Goal: Information Seeking & Learning: Find specific fact

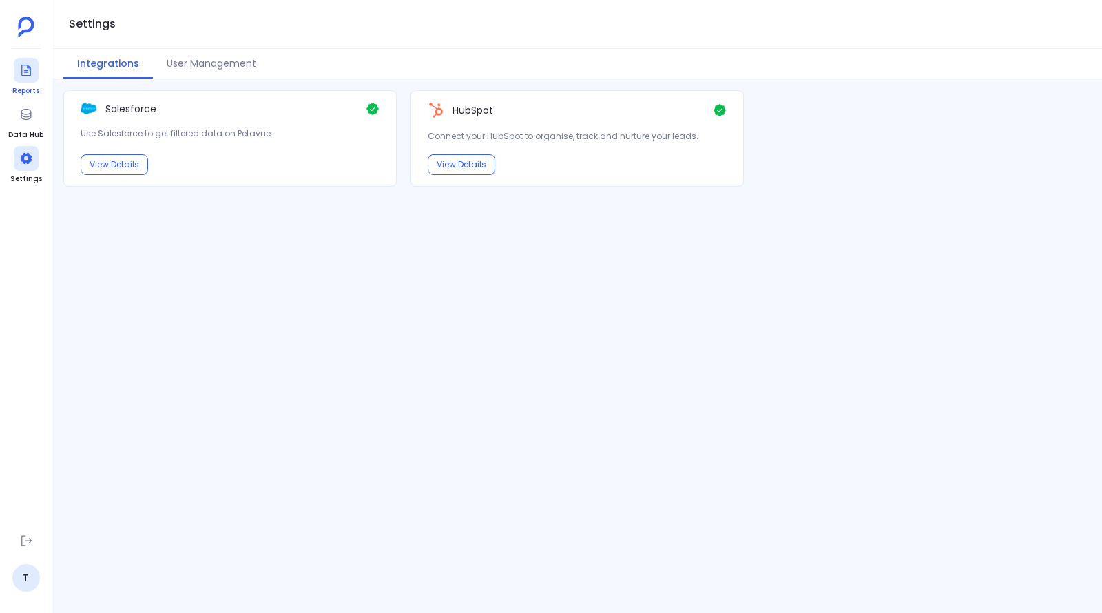
click at [27, 79] on div at bounding box center [26, 70] width 25 height 25
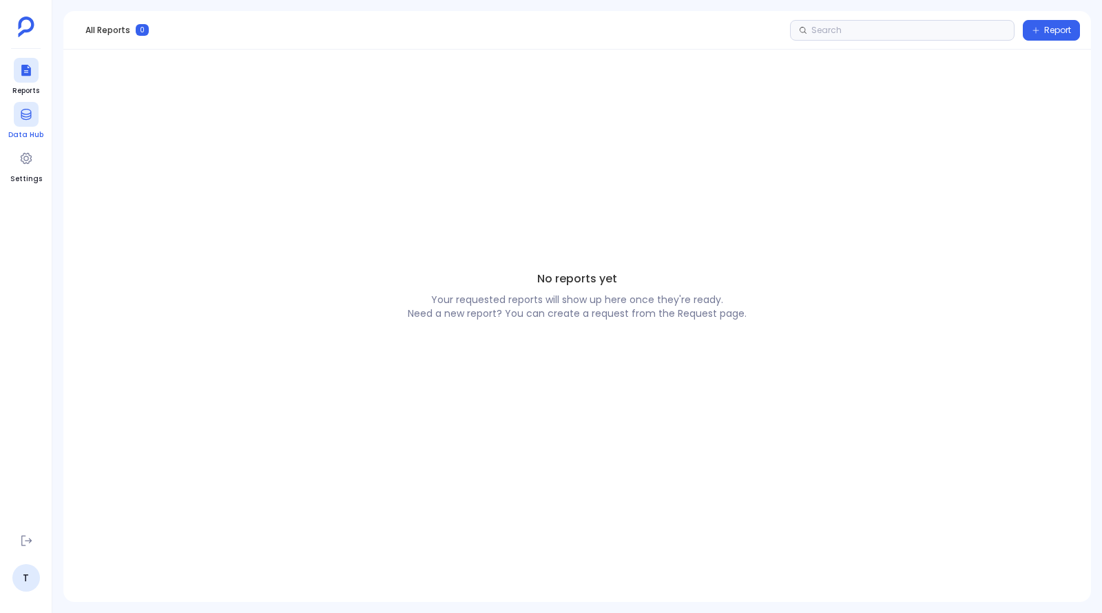
click at [31, 119] on icon at bounding box center [26, 114] width 14 height 14
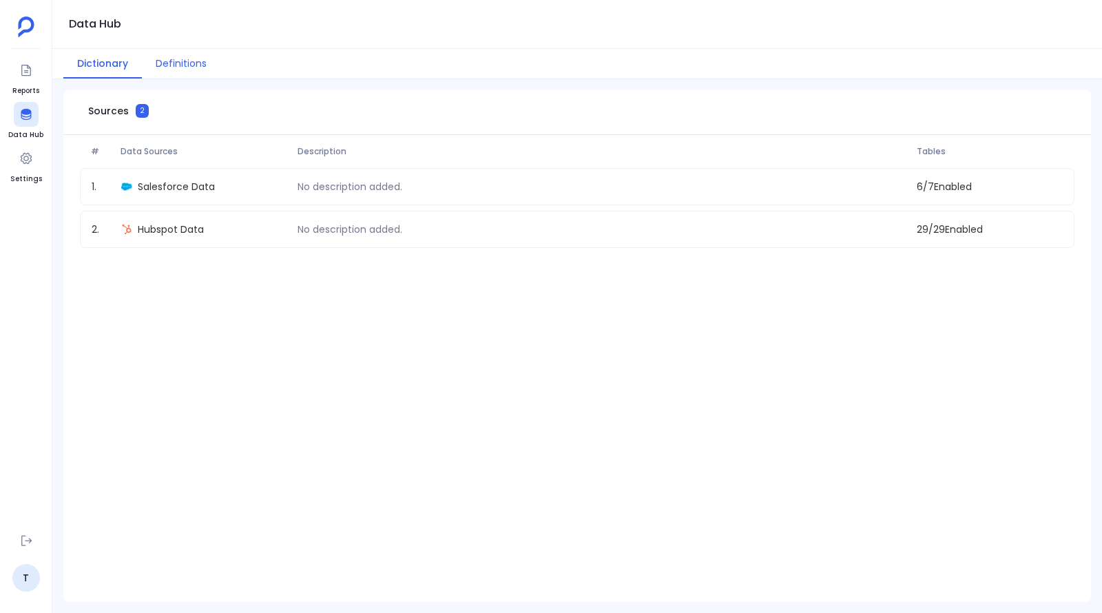
click at [176, 59] on button "Definitions" at bounding box center [181, 64] width 79 height 30
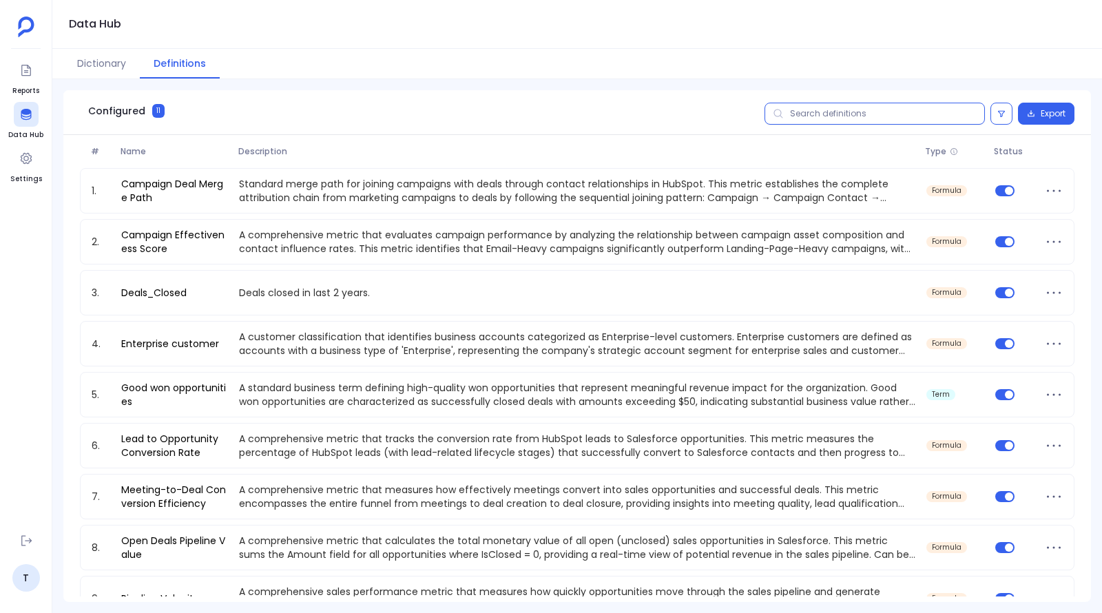
click at [868, 107] on input "text" at bounding box center [874, 114] width 220 height 22
paste input "Open Deals Pipeline Value"
type input "Open Deals Pipeline Value"
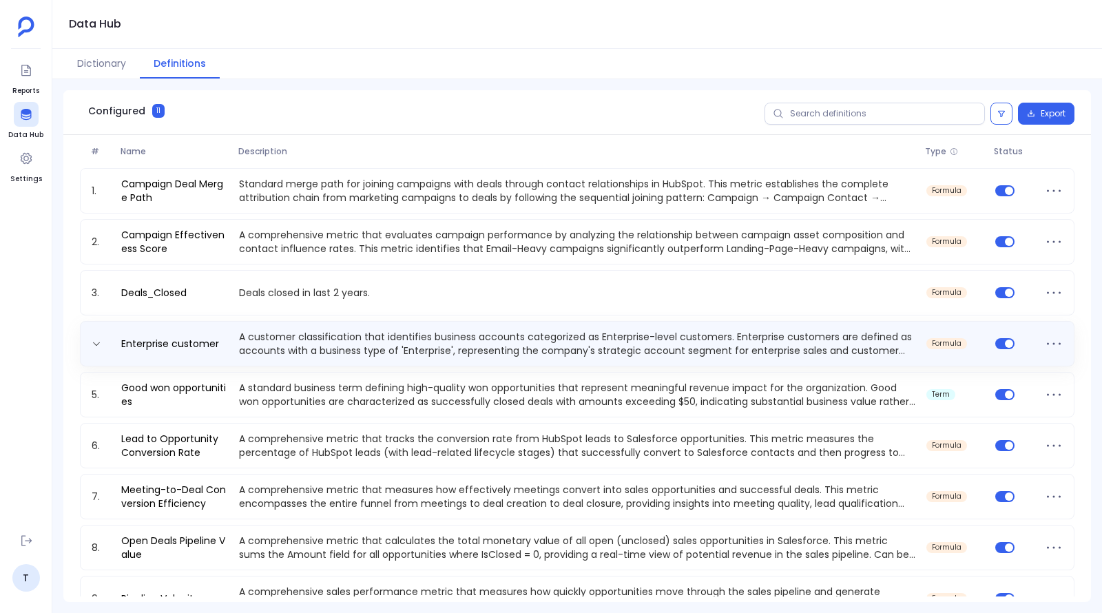
click at [297, 346] on p "A customer classification that identifies business accounts categorized as Ente…" at bounding box center [576, 344] width 687 height 28
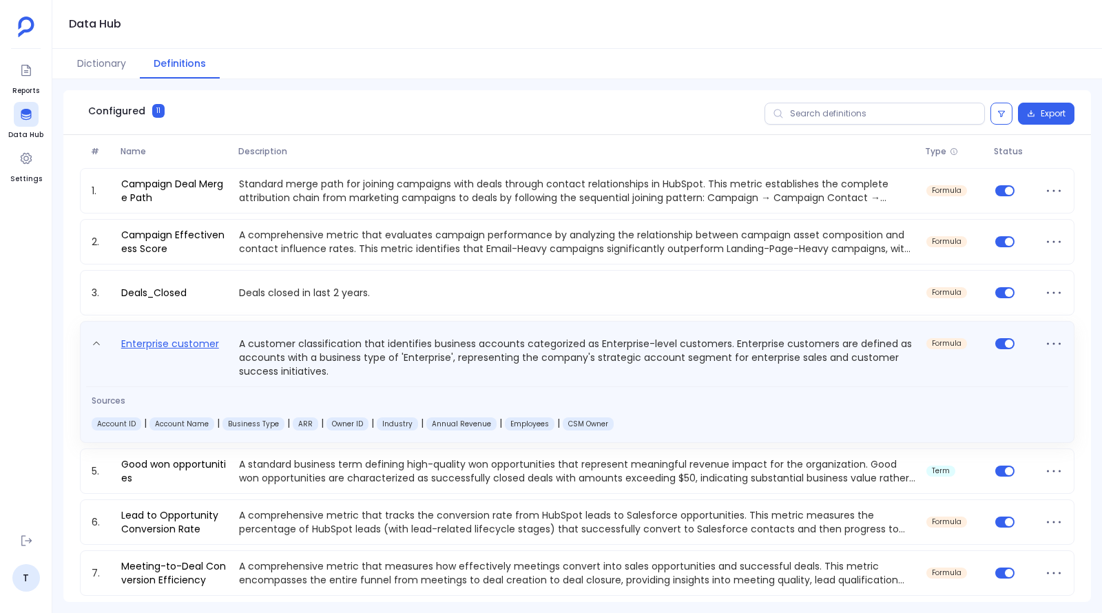
click at [187, 348] on link "Enterprise customer" at bounding box center [170, 356] width 109 height 43
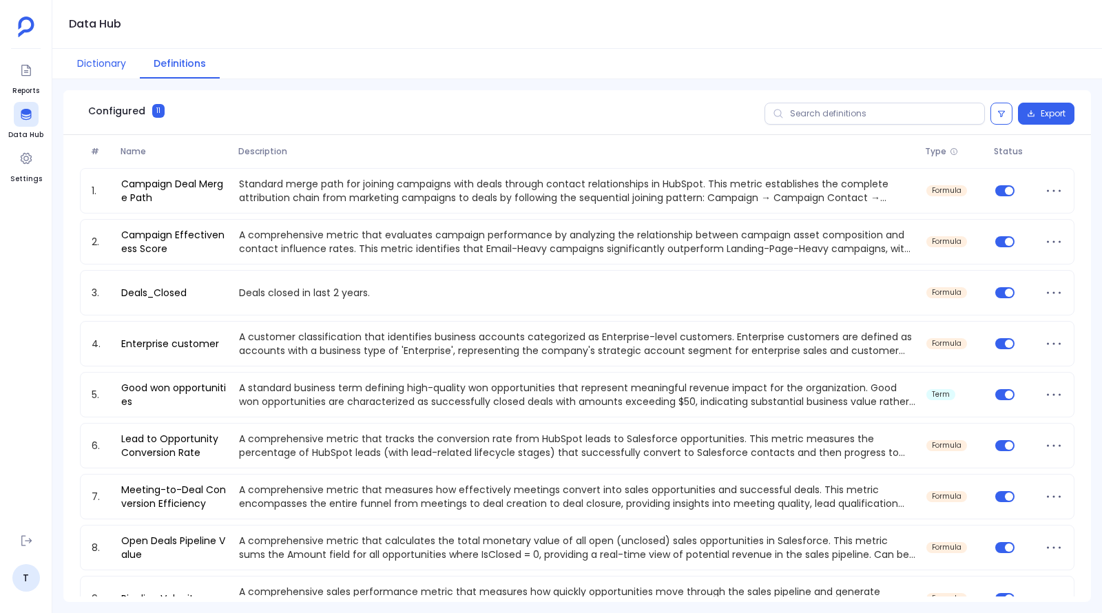
click at [95, 67] on button "Dictionary" at bounding box center [101, 64] width 76 height 30
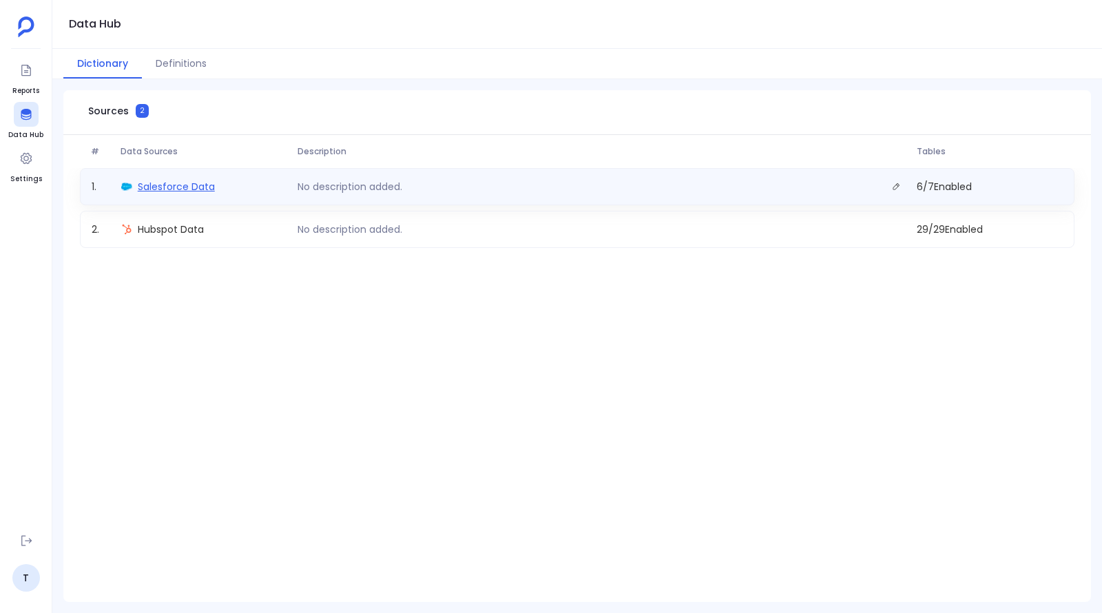
click at [169, 190] on span "Salesforce Data" at bounding box center [176, 187] width 77 height 14
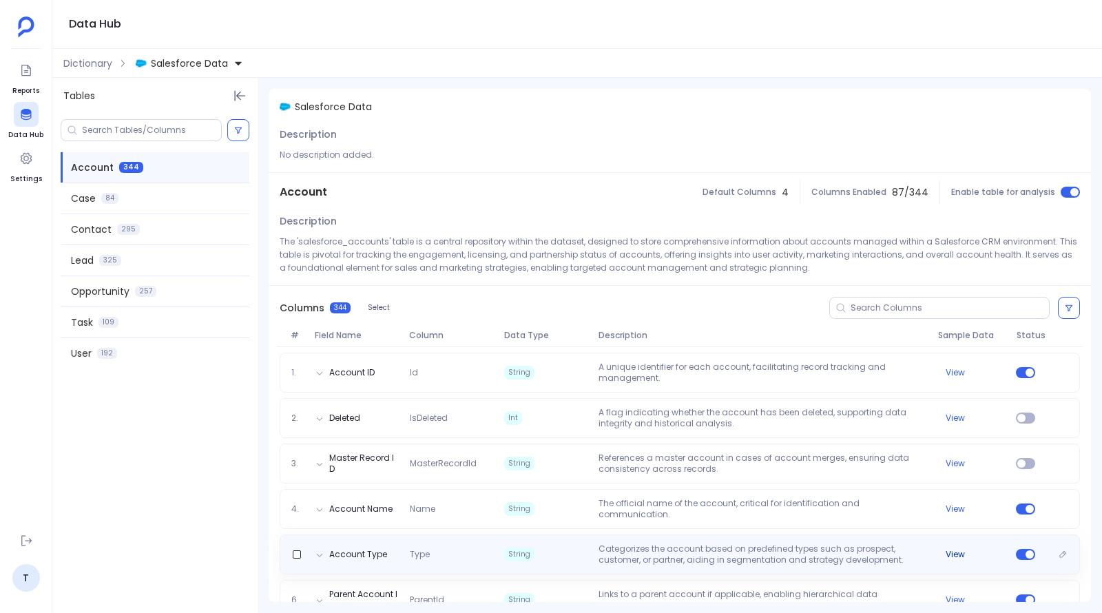
click at [952, 552] on button "View" at bounding box center [954, 554] width 19 height 11
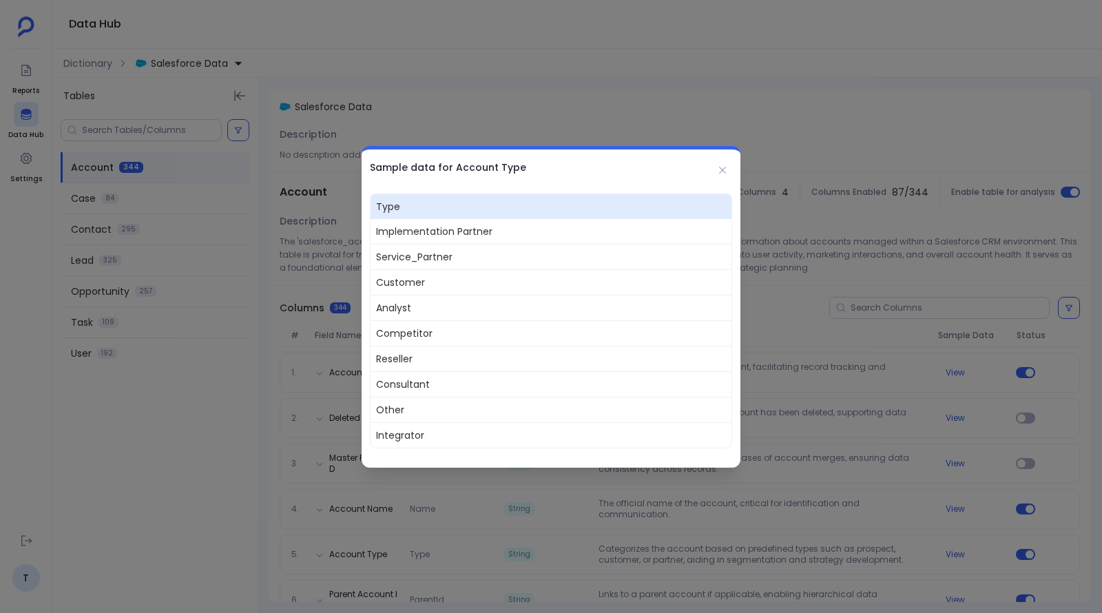
click at [835, 197] on div at bounding box center [551, 306] width 1102 height 613
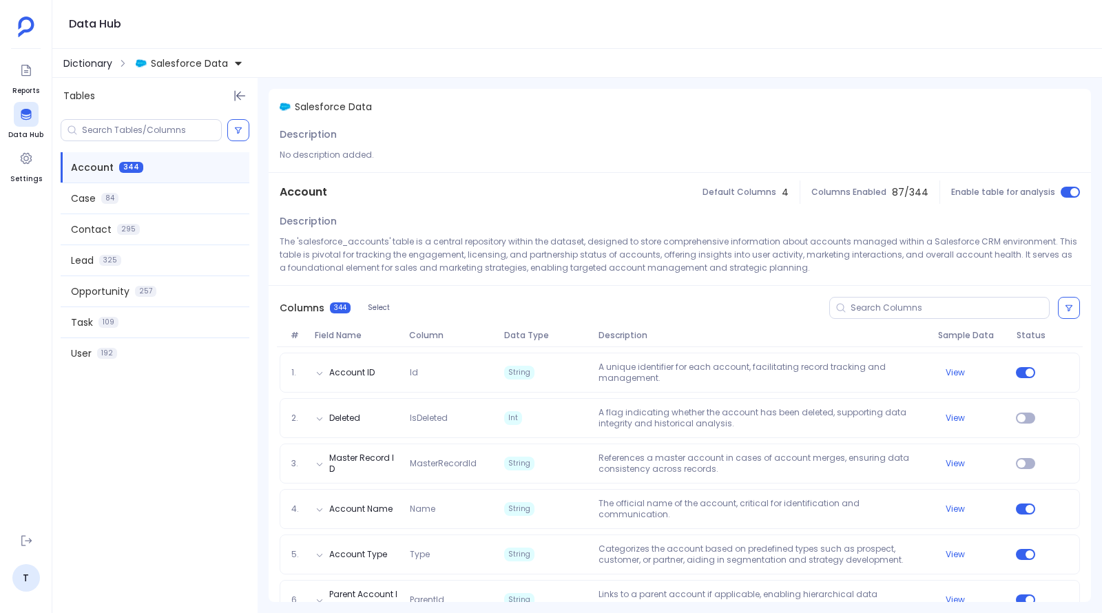
click at [96, 67] on span "Dictionary" at bounding box center [87, 63] width 49 height 14
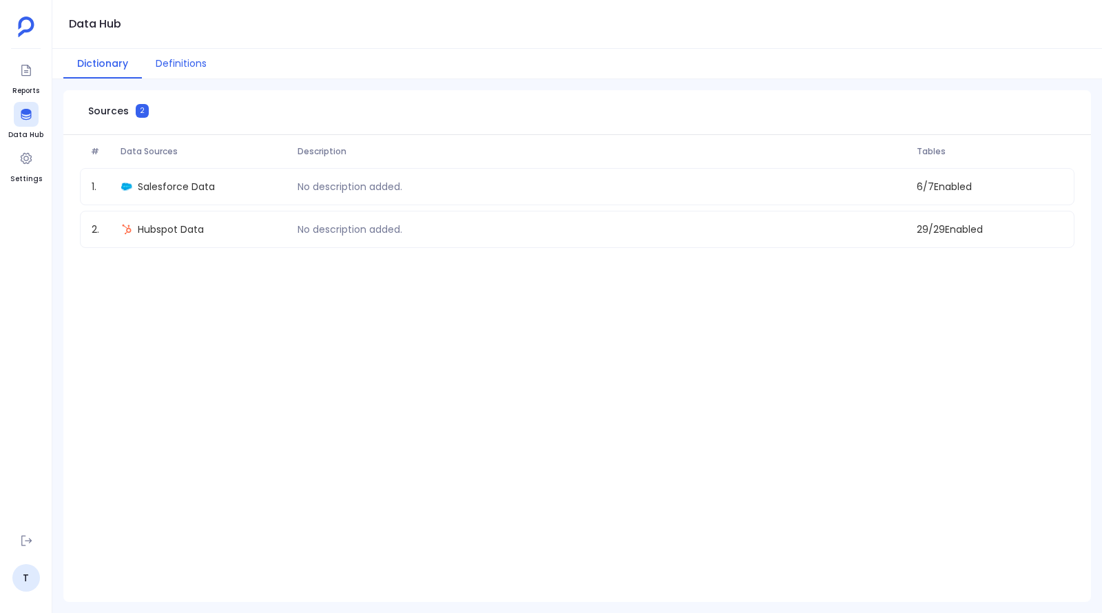
click at [167, 67] on button "Definitions" at bounding box center [181, 64] width 79 height 30
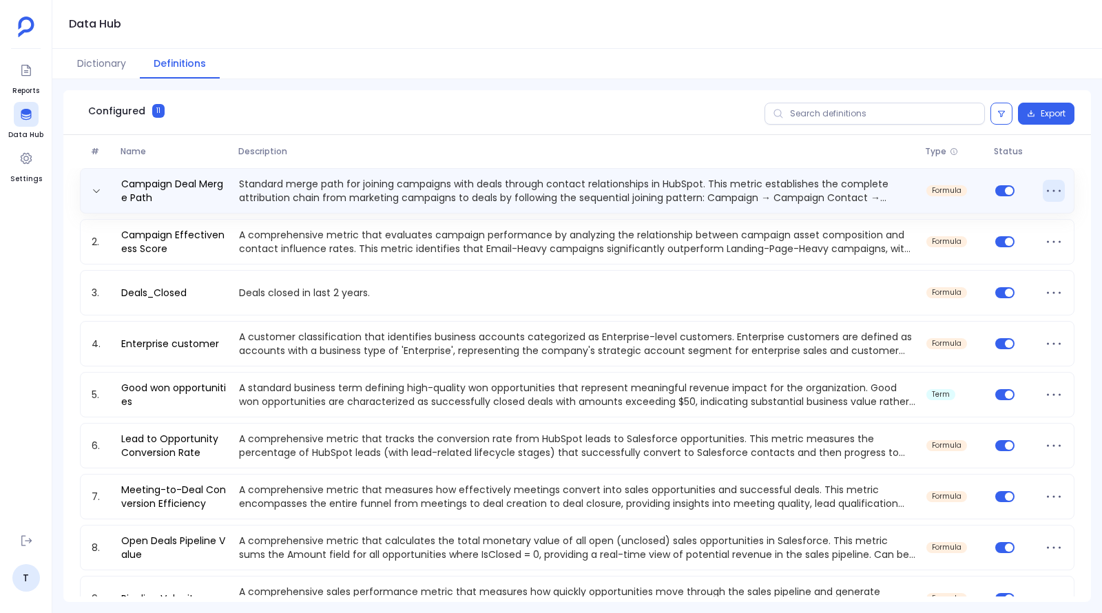
click at [1055, 191] on icon at bounding box center [1054, 191] width 22 height 22
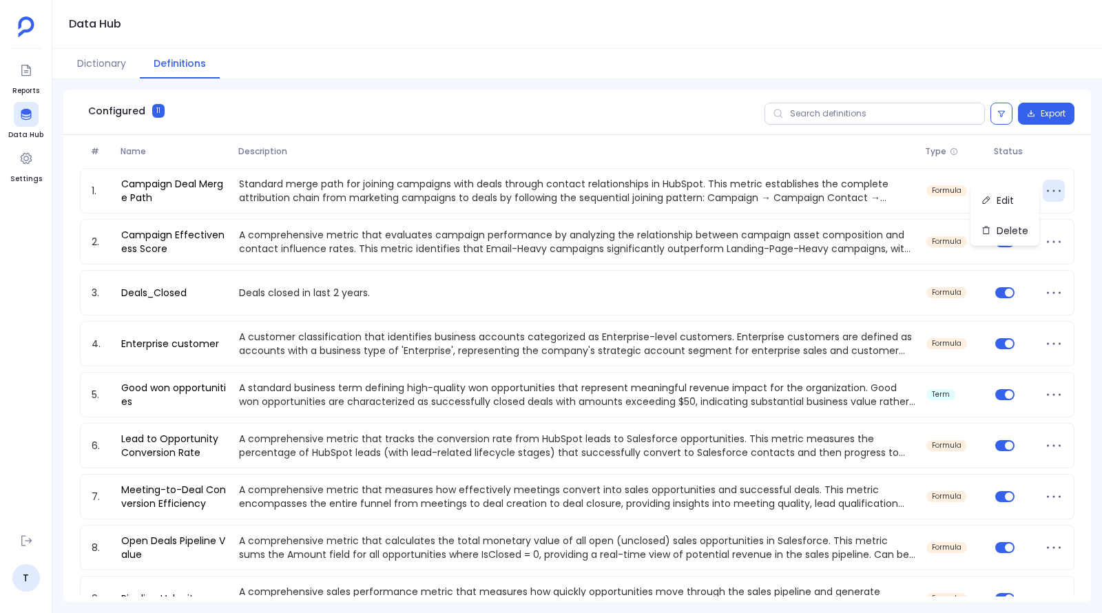
click at [791, 53] on div "Dictionary Definitions" at bounding box center [576, 64] width 1049 height 30
click at [89, 67] on button "Dictionary" at bounding box center [101, 64] width 76 height 30
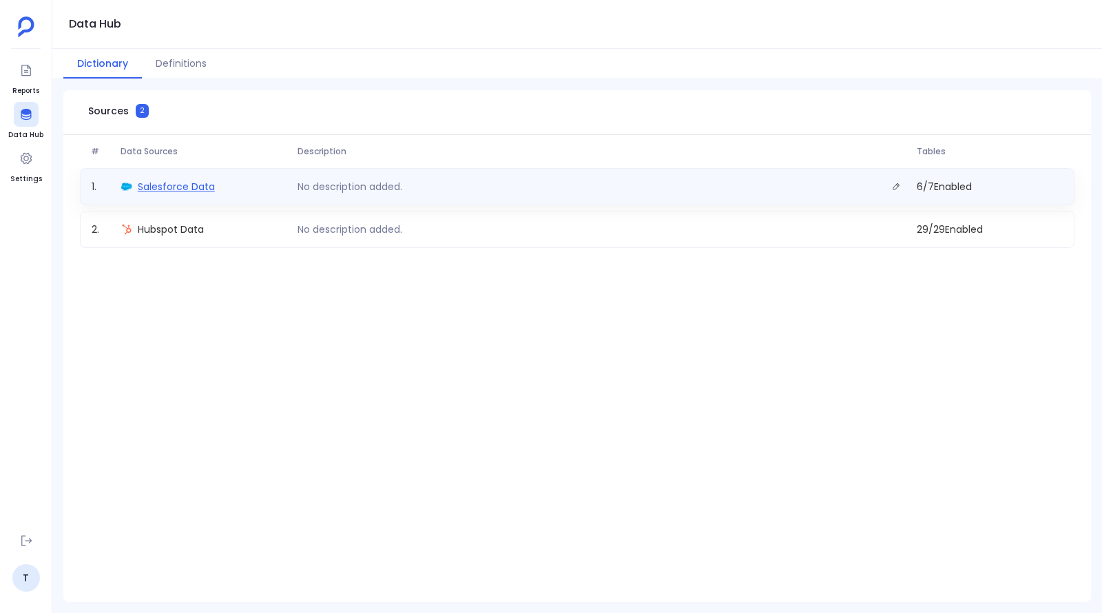
click at [161, 187] on span "Salesforce Data" at bounding box center [176, 187] width 77 height 14
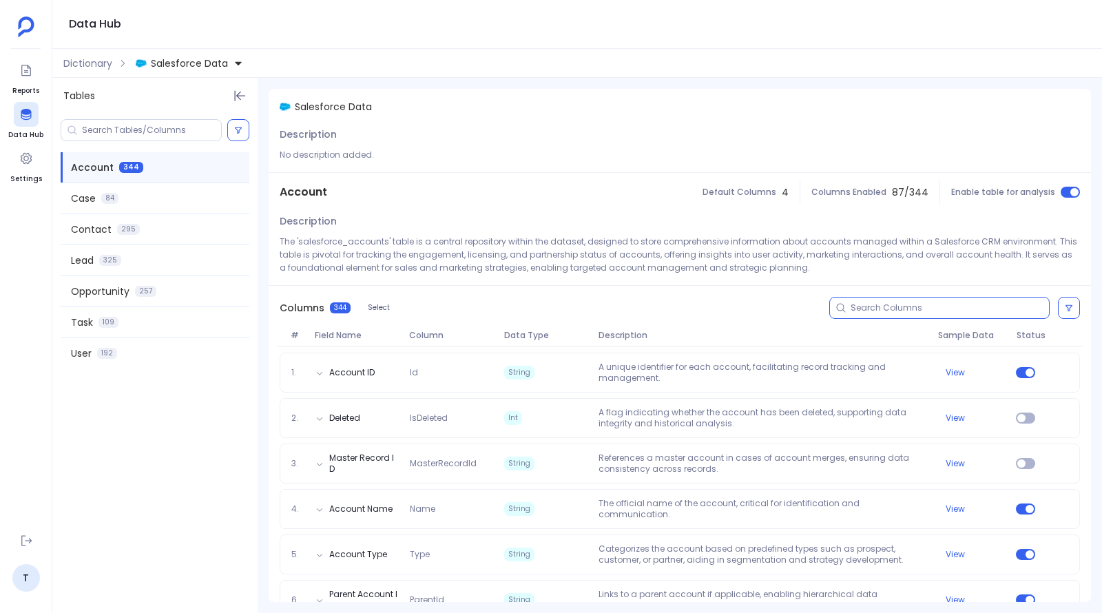
click at [879, 310] on input at bounding box center [949, 307] width 198 height 11
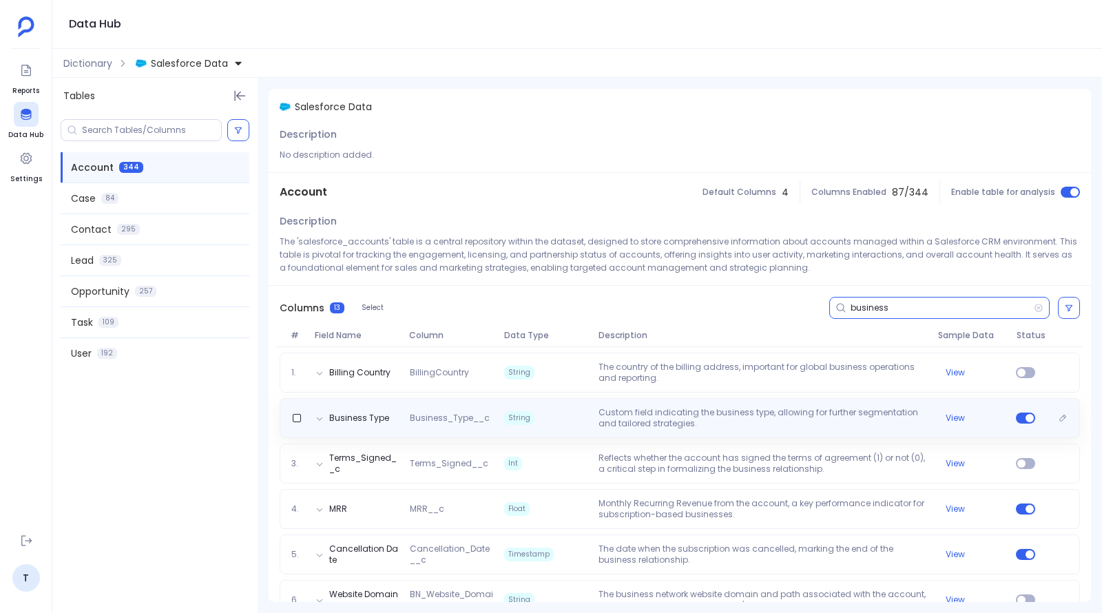
type input "business"
click at [630, 424] on p "Custom field indicating the business type, allowing for further segmentation an…" at bounding box center [762, 418] width 339 height 22
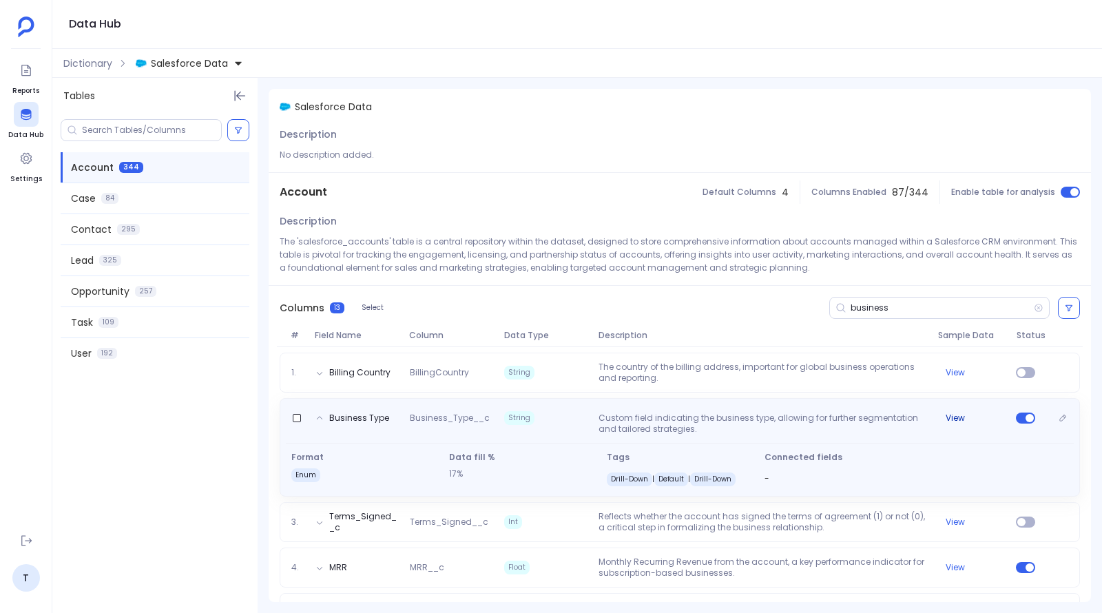
click at [957, 415] on button "View" at bounding box center [954, 417] width 19 height 11
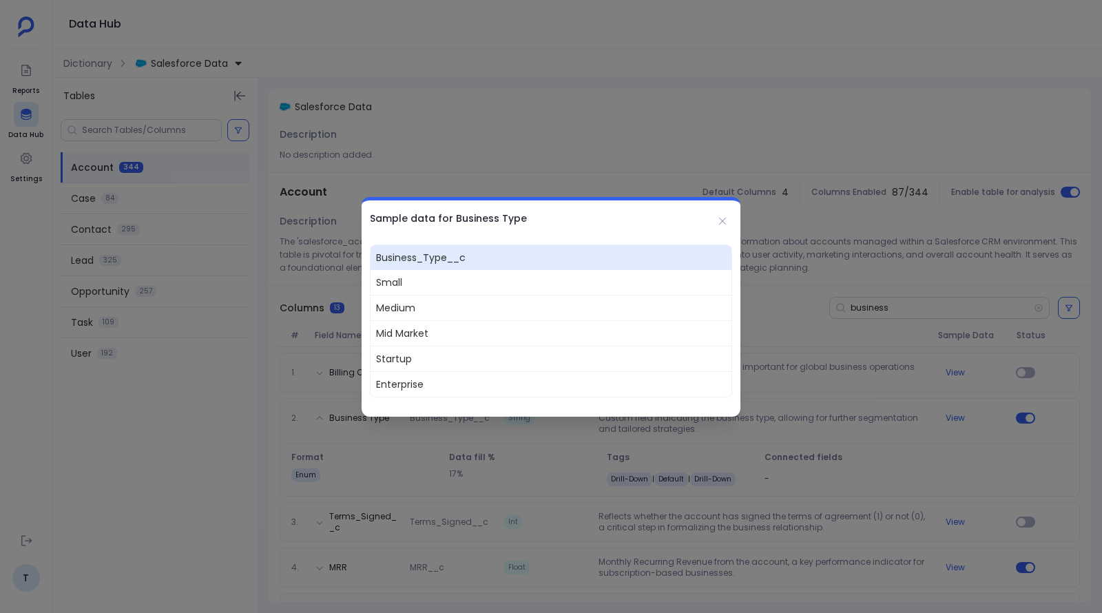
click at [528, 157] on div at bounding box center [551, 306] width 1102 height 613
